Goal: Task Accomplishment & Management: Use online tool/utility

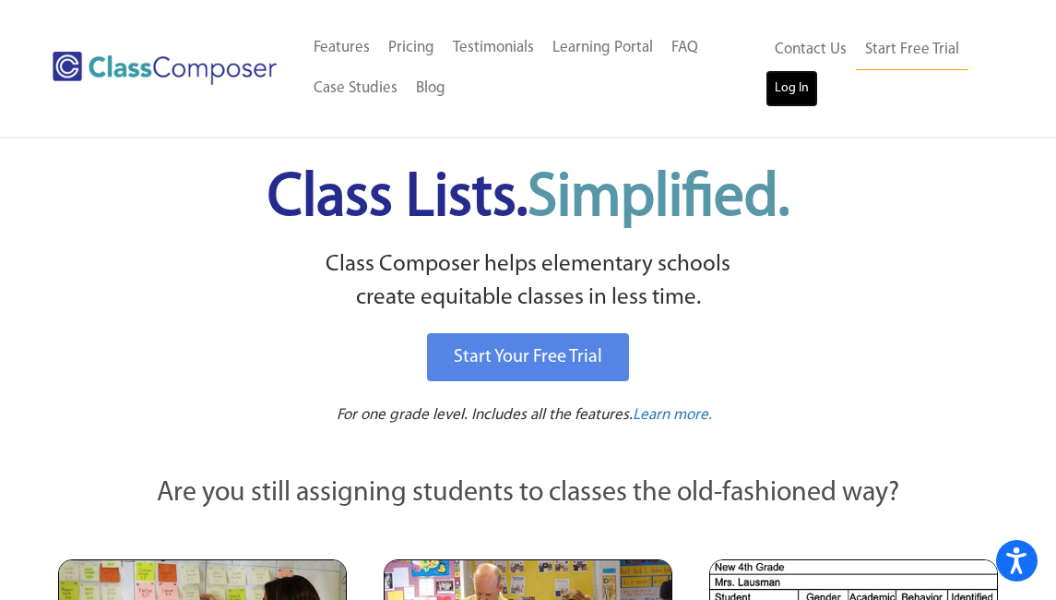
click at [803, 97] on link "Log In" at bounding box center [792, 88] width 53 height 37
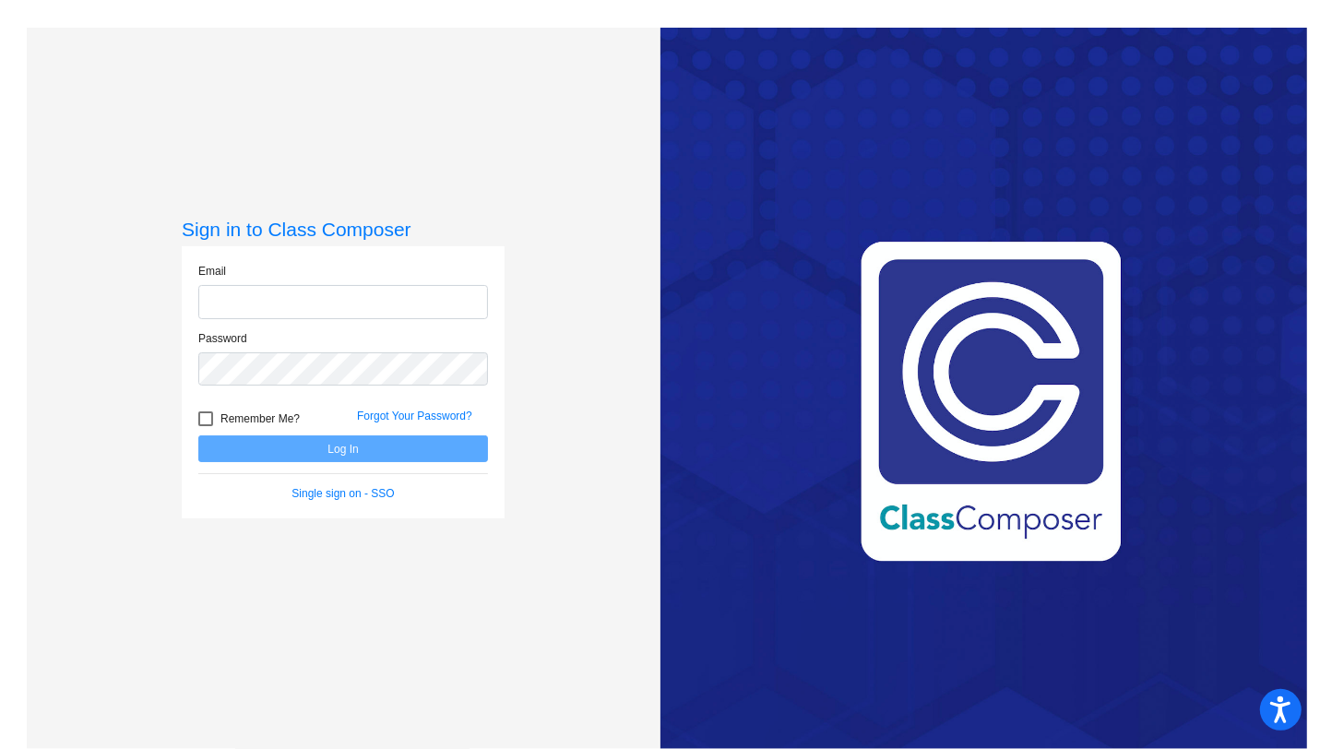
type input "araven@lasd.net"
click at [378, 434] on div "Forgot Your Password?" at bounding box center [422, 422] width 159 height 28
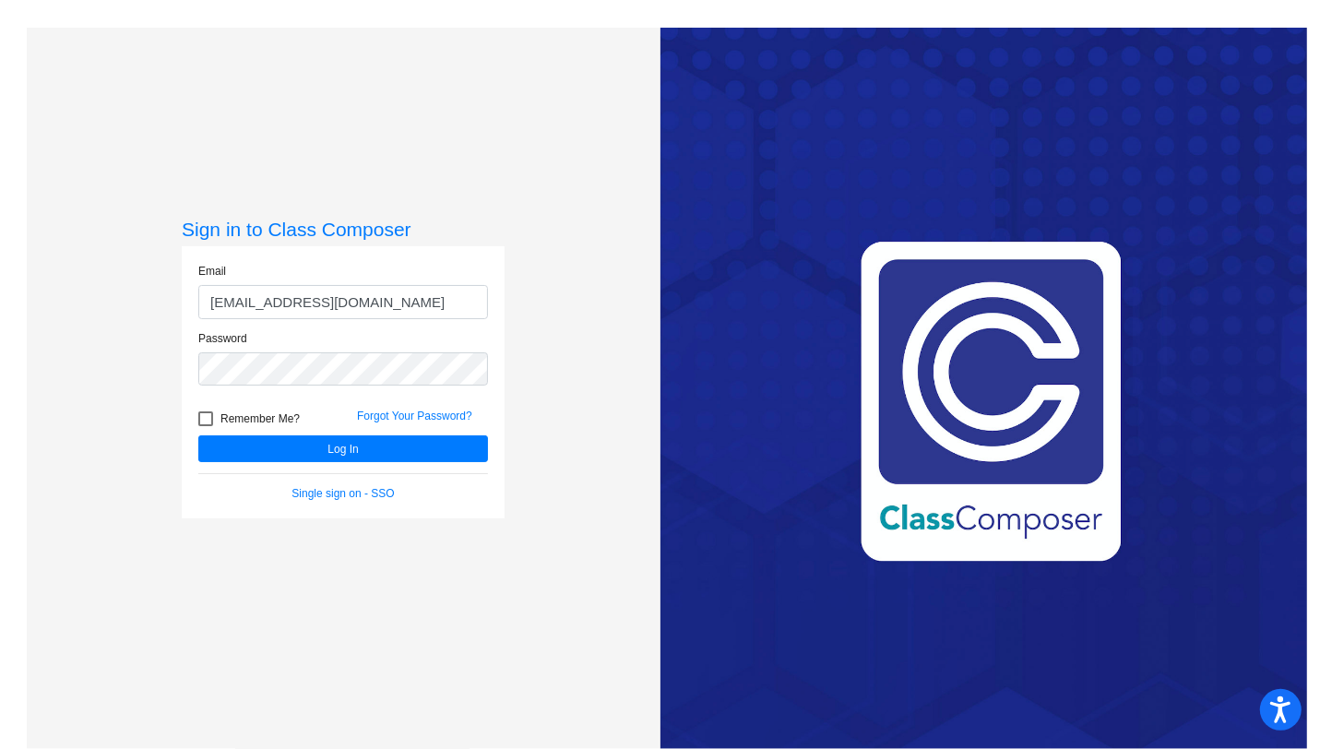
click at [378, 434] on div "Forgot Your Password?" at bounding box center [422, 422] width 159 height 28
click at [379, 441] on button "Log In" at bounding box center [343, 448] width 290 height 27
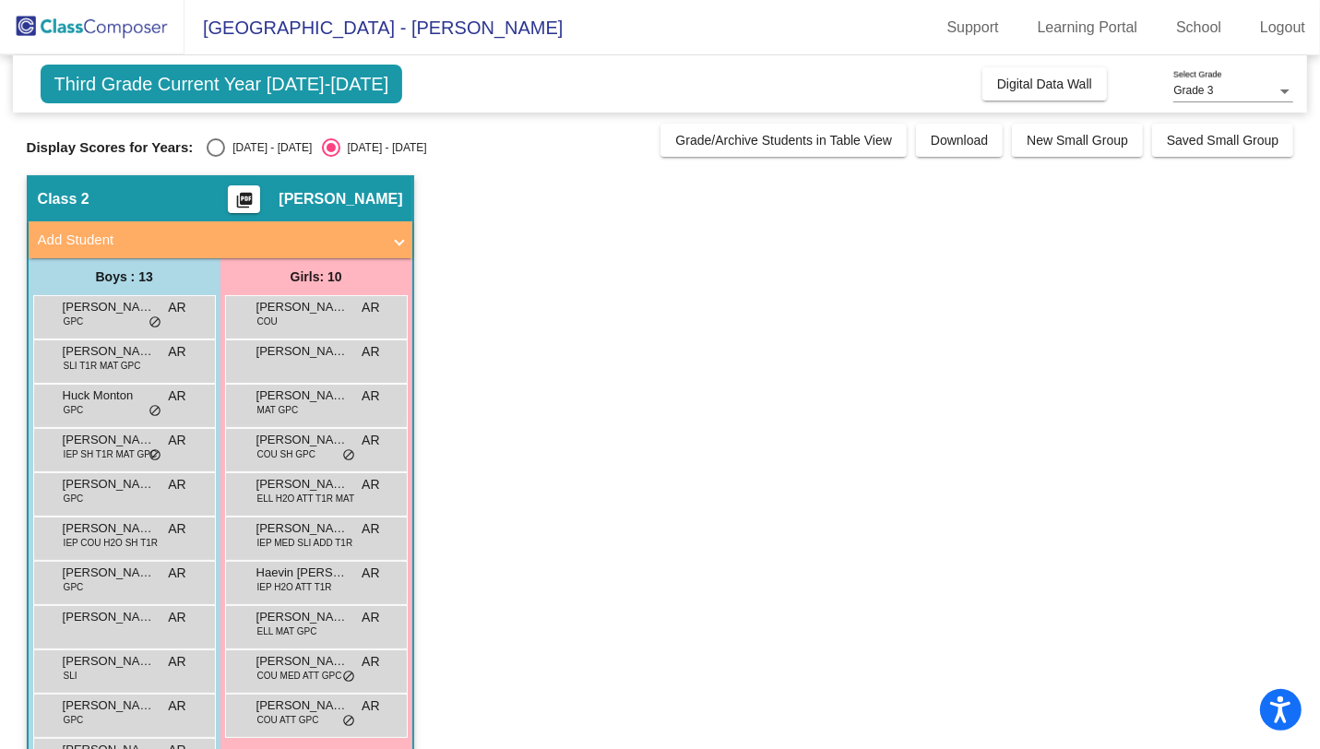
click at [257, 136] on div "Display Scores for Years: 2024 - 2025 2025 - 2026 Grade/Archive Students in Tab…" at bounding box center [661, 140] width 1268 height 33
click at [257, 150] on div "2024 - 2025" at bounding box center [268, 147] width 87 height 17
click at [216, 157] on input "2024 - 2025" at bounding box center [215, 157] width 1 height 1
radio input "true"
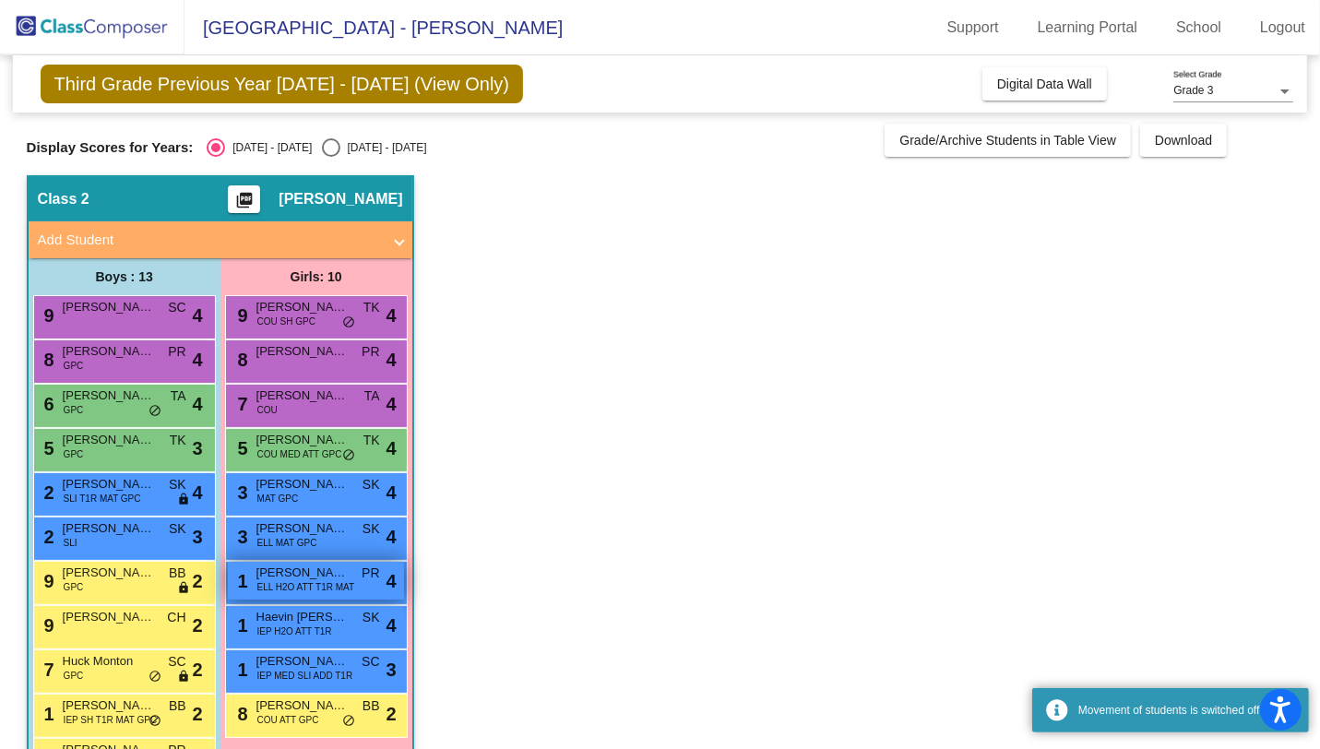
scroll to position [150, 0]
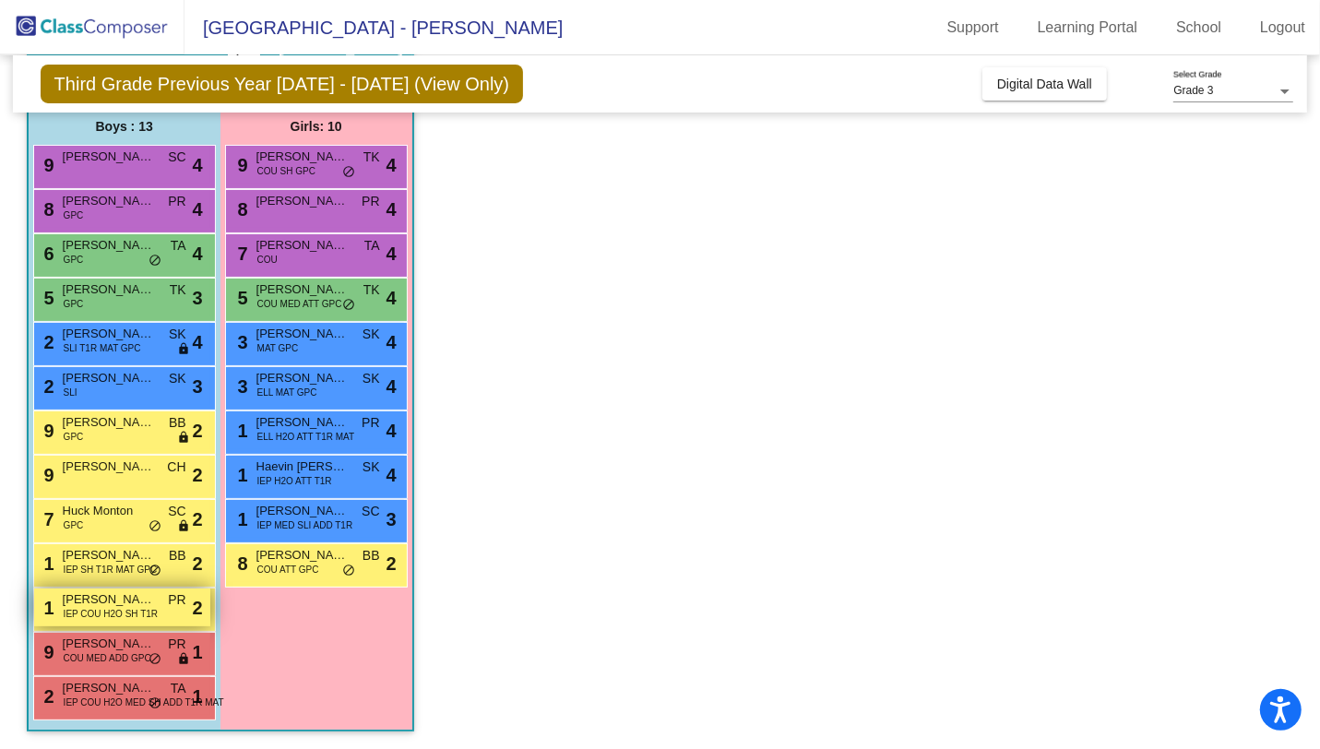
click at [147, 611] on span "IEP COU H2O SH T1R" at bounding box center [111, 614] width 94 height 14
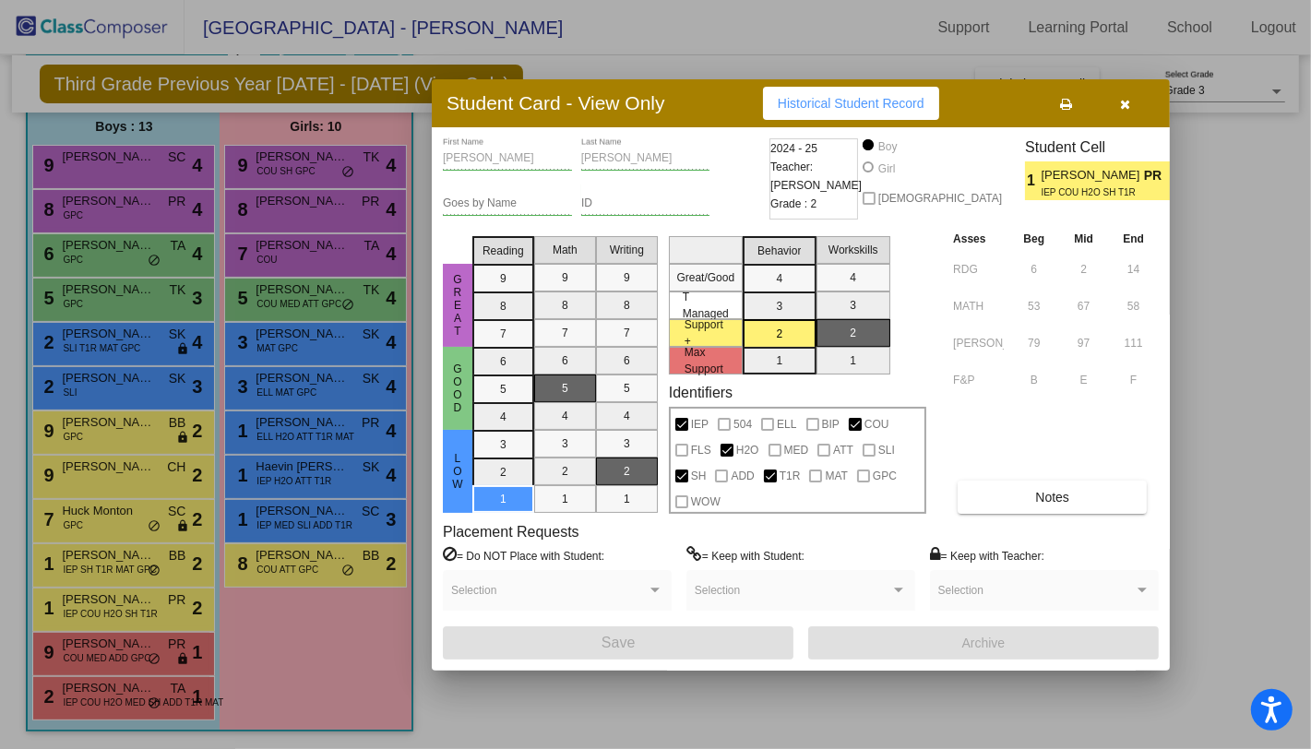
click at [1128, 101] on icon "button" at bounding box center [1126, 104] width 10 height 13
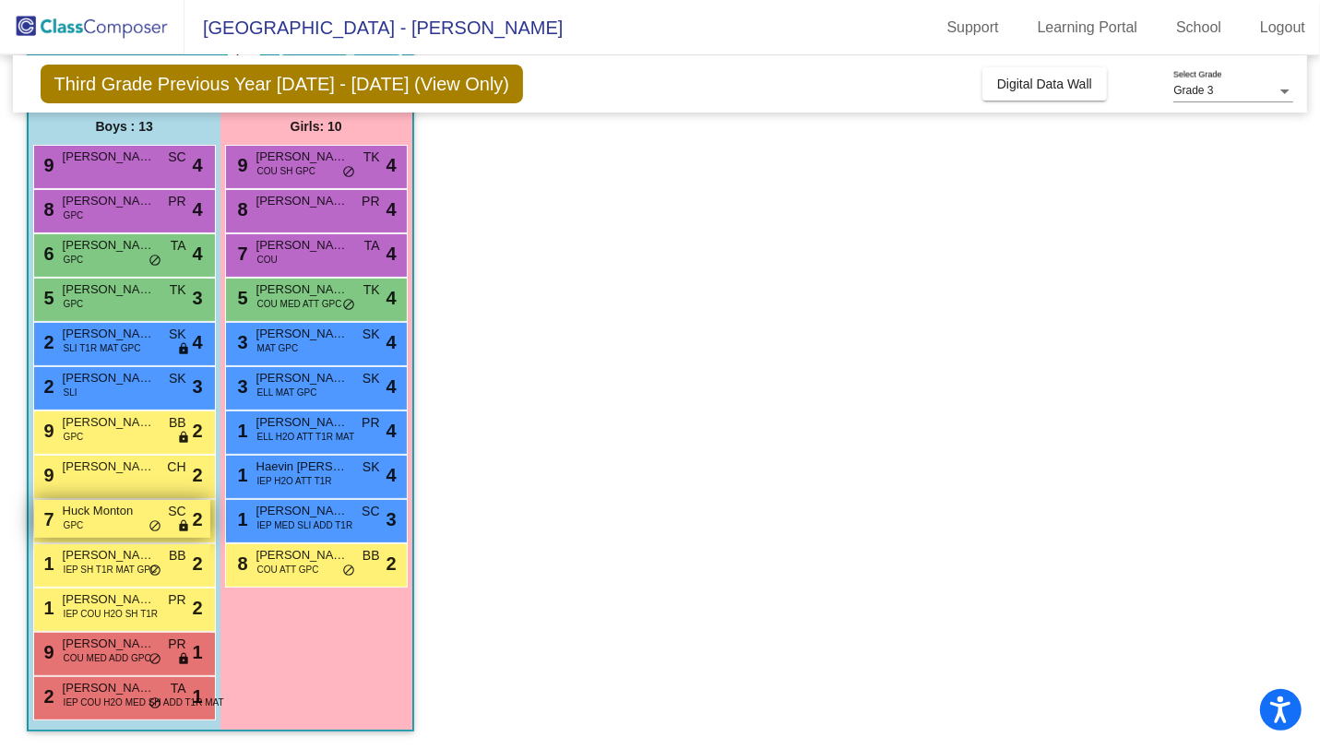
click at [96, 525] on div "7 Huck Monton GPC SC lock do_not_disturb_alt 2" at bounding box center [122, 519] width 176 height 38
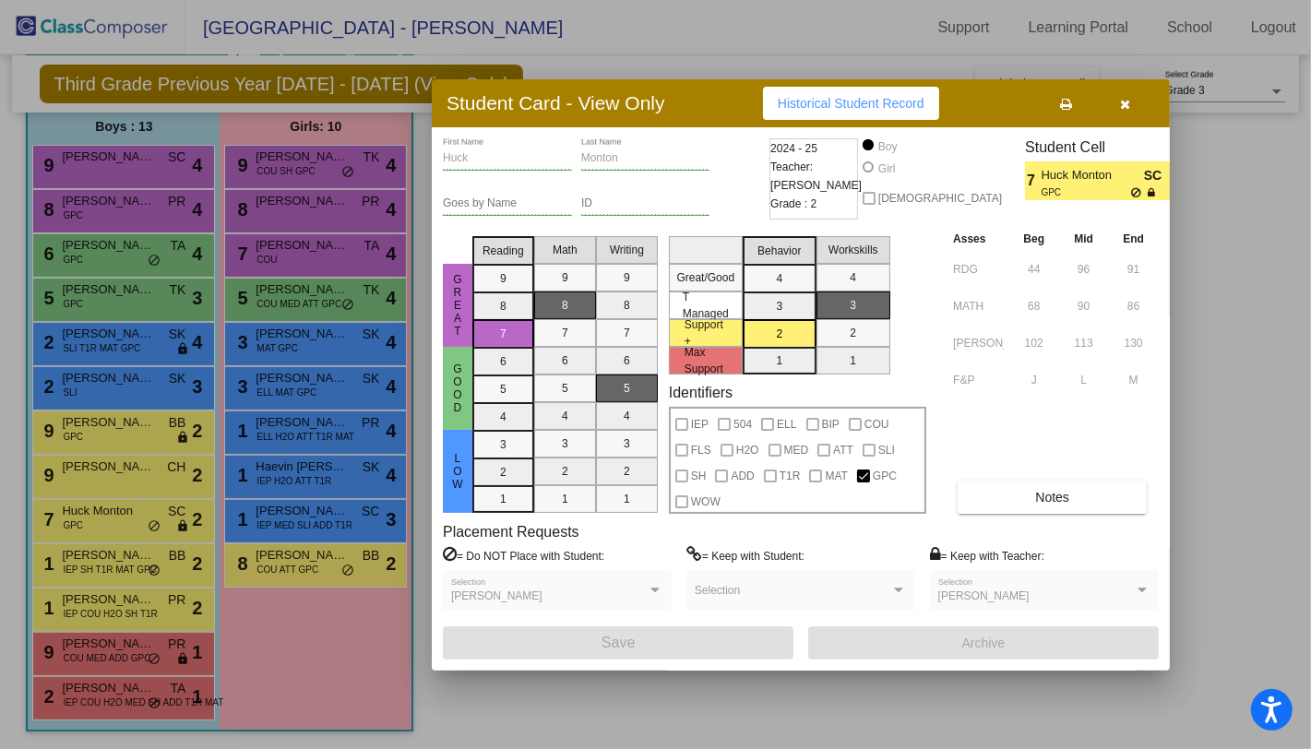
click at [1128, 106] on icon "button" at bounding box center [1126, 104] width 10 height 13
